Goal: Find specific page/section: Find specific page/section

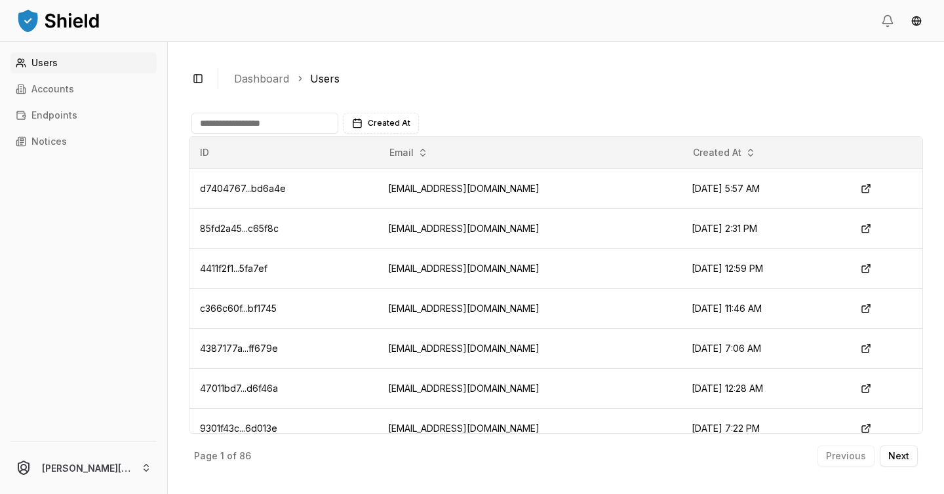
click at [286, 127] on input at bounding box center [264, 123] width 147 height 21
click at [90, 85] on link "Accounts" at bounding box center [83, 89] width 146 height 21
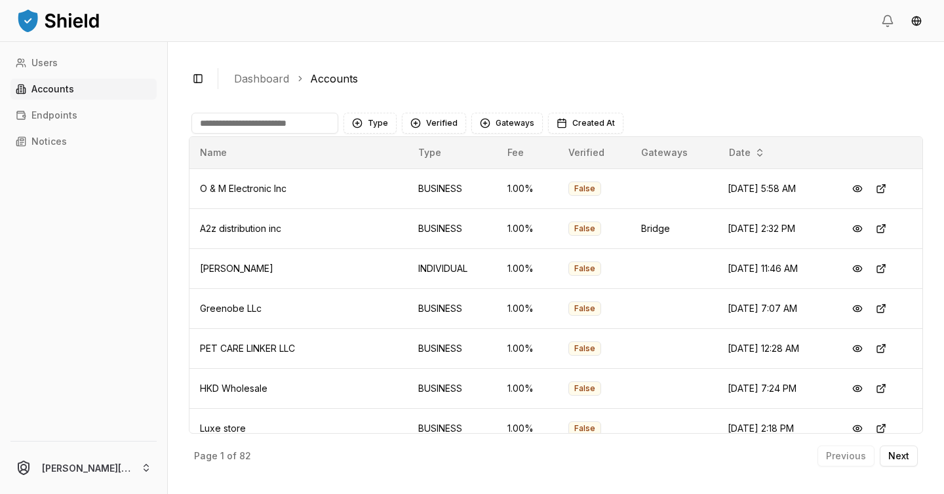
click at [295, 125] on input at bounding box center [264, 123] width 147 height 21
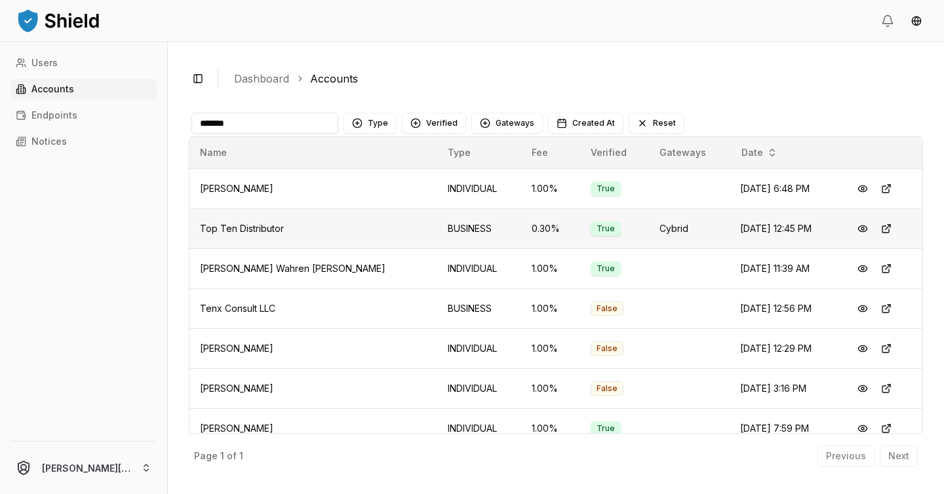
type input "*******"
click at [332, 222] on td "Top Ten Distributor" at bounding box center [313, 228] width 248 height 40
click at [857, 228] on button at bounding box center [863, 229] width 24 height 24
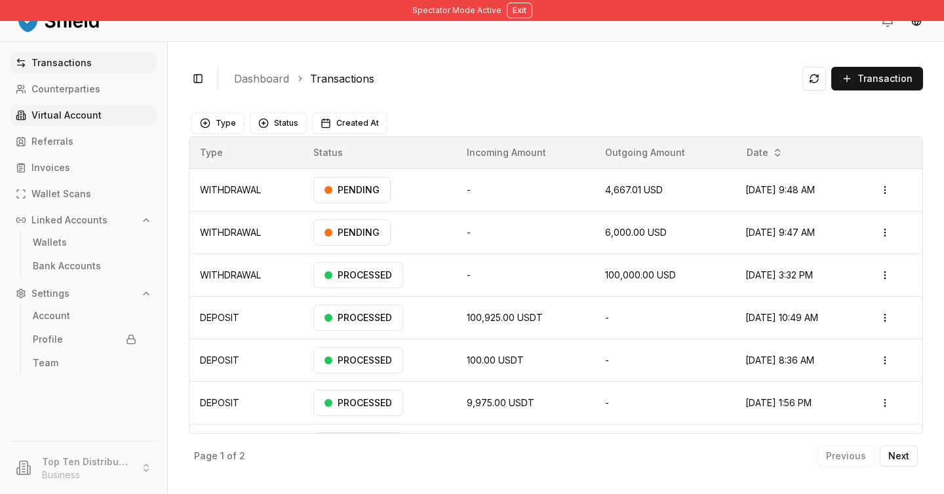
click at [87, 117] on p "Virtual Account" at bounding box center [66, 115] width 70 height 9
